Goal: Find specific page/section

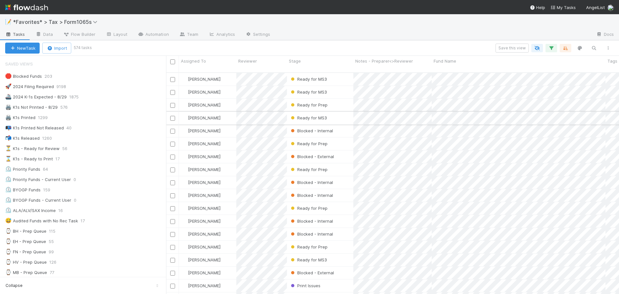
scroll to position [222, 448]
click at [85, 108] on div "🖨️ K1s Not Printed - 8/29 576" at bounding box center [85, 107] width 161 height 8
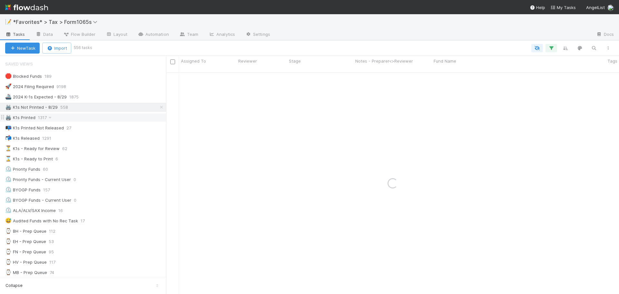
click at [101, 118] on div "🖨️ K1s Printed 1317" at bounding box center [85, 117] width 161 height 8
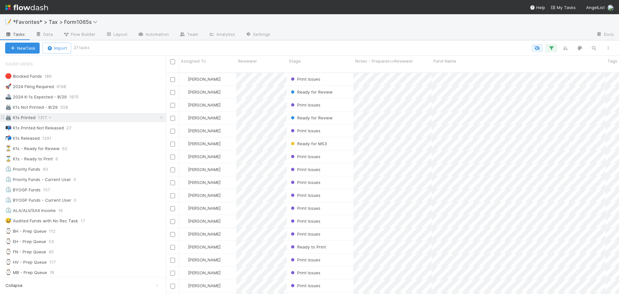
scroll to position [222, 448]
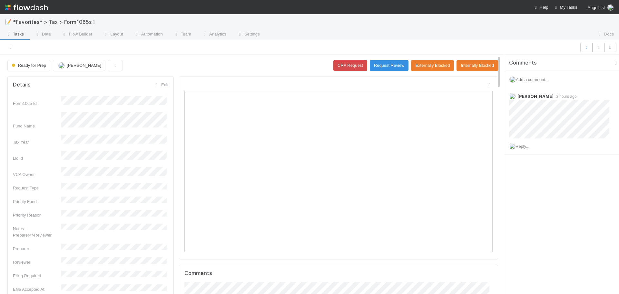
scroll to position [126, 300]
click at [486, 85] on icon at bounding box center [489, 85] width 6 height 4
